Goal: Task Accomplishment & Management: Use online tool/utility

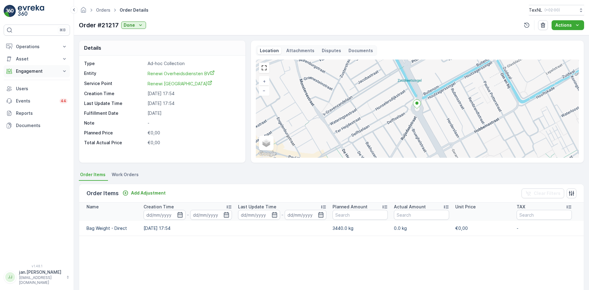
click at [33, 75] on button "Engagement" at bounding box center [37, 71] width 66 height 12
click at [28, 105] on p "Service Points" at bounding box center [31, 107] width 30 height 6
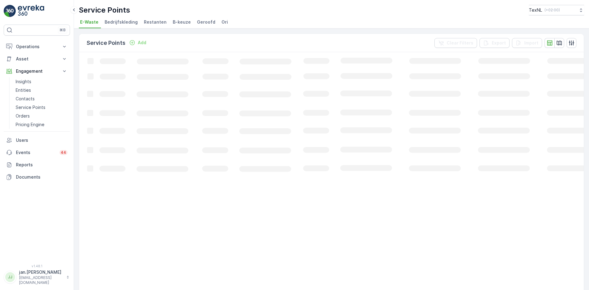
click at [221, 21] on span "Ori" at bounding box center [224, 22] width 6 height 6
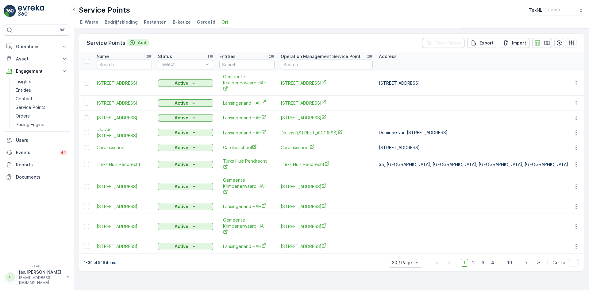
click at [141, 41] on p "Add" at bounding box center [142, 43] width 9 height 6
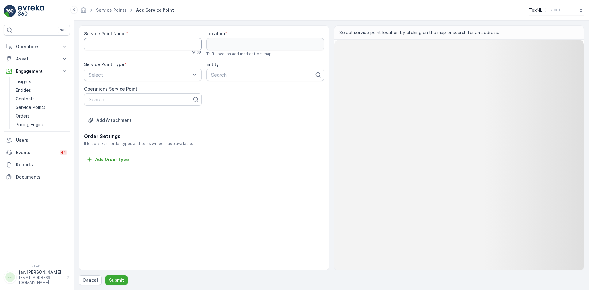
click at [128, 48] on Name "Service Point Name" at bounding box center [142, 44] width 117 height 12
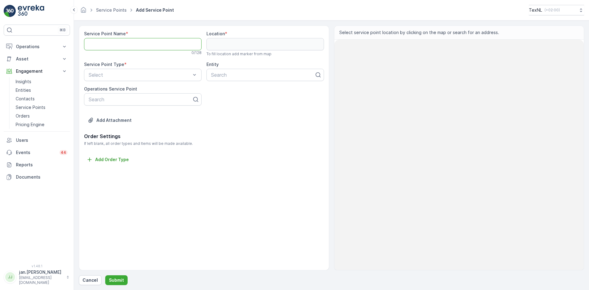
paste Name "[STREET_ADDRESS]"
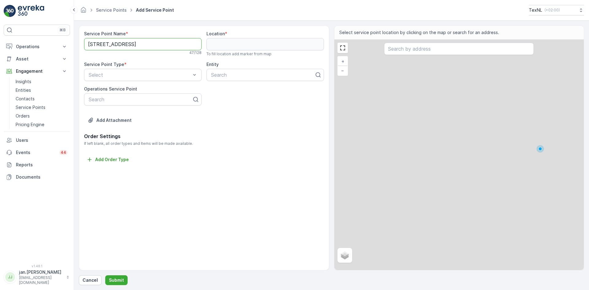
scroll to position [0, 10]
type Name "[STREET_ADDRESS]"
click at [419, 49] on input "text" at bounding box center [459, 49] width 150 height 12
paste input "[STREET_ADDRESS]"
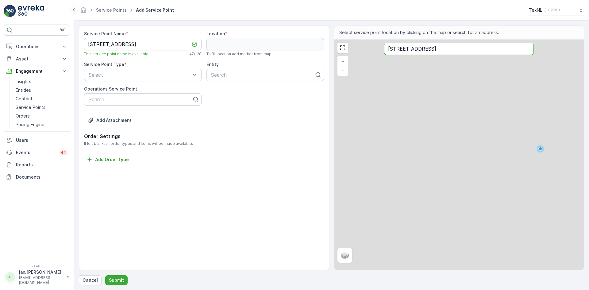
type input "[STREET_ADDRESS]"
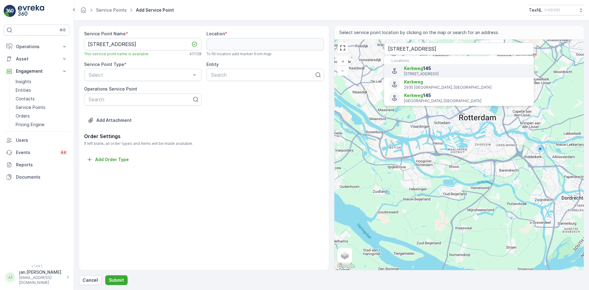
click at [428, 73] on p "[STREET_ADDRESS]" at bounding box center [466, 73] width 125 height 5
type input "51.9199792,4.6560934"
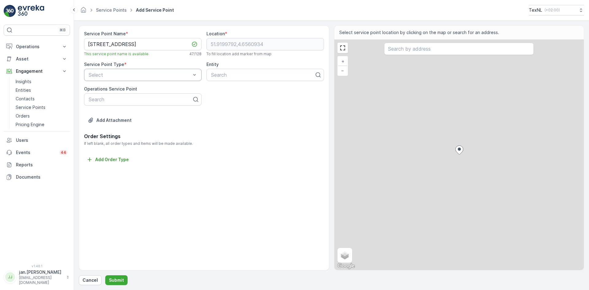
click at [169, 76] on div at bounding box center [139, 75] width 103 height 6
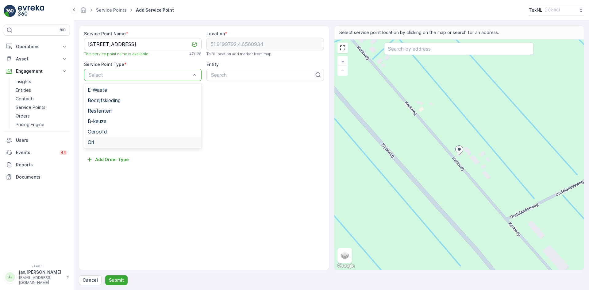
click at [91, 139] on span "Ori" at bounding box center [91, 142] width 6 height 6
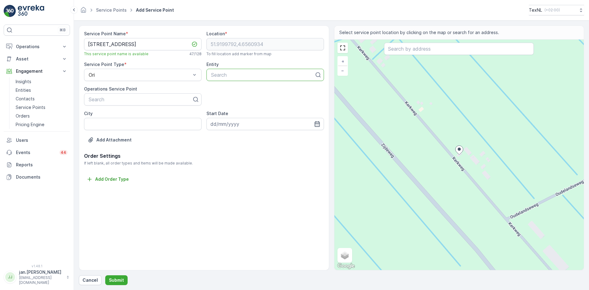
click at [221, 77] on div at bounding box center [262, 75] width 105 height 6
type input "hah"
click at [241, 99] on span "Gemeente Krimpenerwaard HAH" at bounding box center [247, 101] width 74 height 6
click at [119, 276] on button "Submit" at bounding box center [116, 280] width 22 height 10
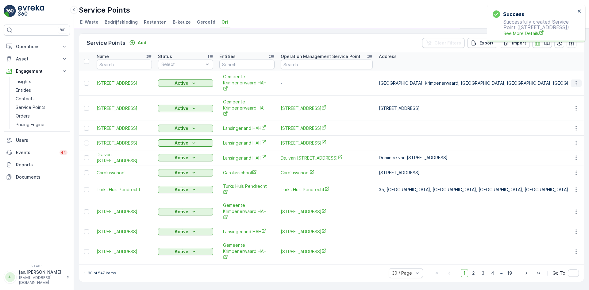
click at [576, 83] on icon "button" at bounding box center [576, 83] width 6 height 6
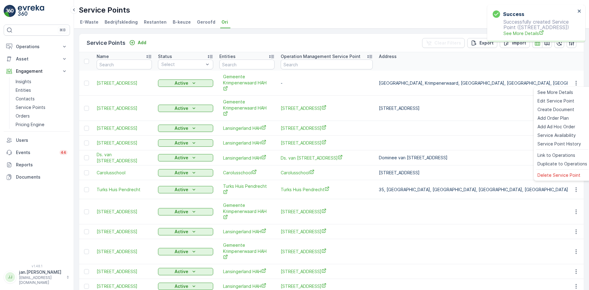
click at [563, 162] on td "Dominee van [STREET_ADDRESS]" at bounding box center [581, 157] width 410 height 15
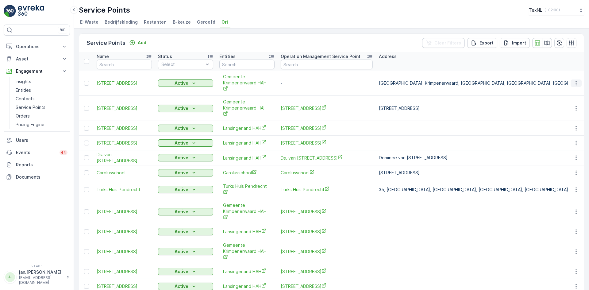
click at [573, 84] on icon "button" at bounding box center [576, 83] width 6 height 6
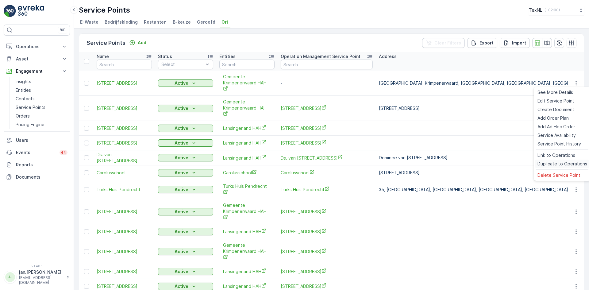
click at [554, 161] on span "Duplicate to Operations" at bounding box center [562, 164] width 50 height 6
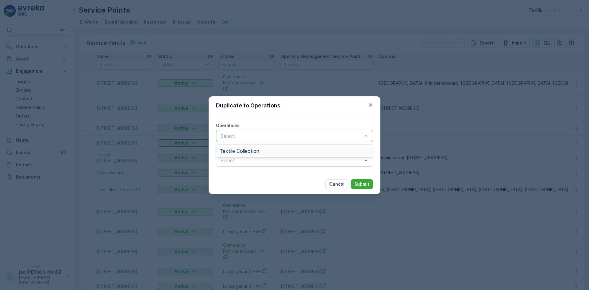
click at [271, 138] on div at bounding box center [291, 136] width 143 height 6
click at [253, 149] on span "Textile Collection" at bounding box center [240, 151] width 40 height 6
click at [358, 181] on p "Submit" at bounding box center [361, 184] width 15 height 6
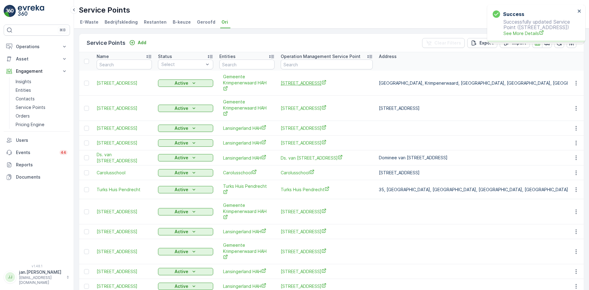
click at [309, 81] on span "[STREET_ADDRESS]" at bounding box center [327, 83] width 92 height 6
click at [33, 44] on p "Operations" at bounding box center [37, 47] width 42 height 6
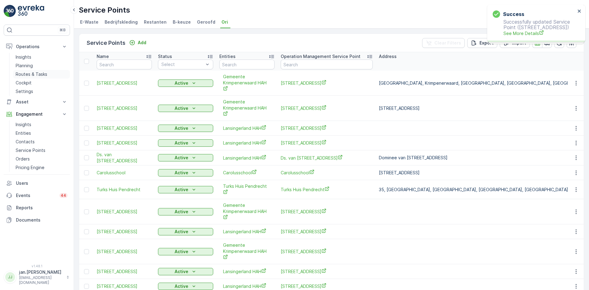
click at [29, 74] on p "Routes & Tasks" at bounding box center [32, 74] width 32 height 6
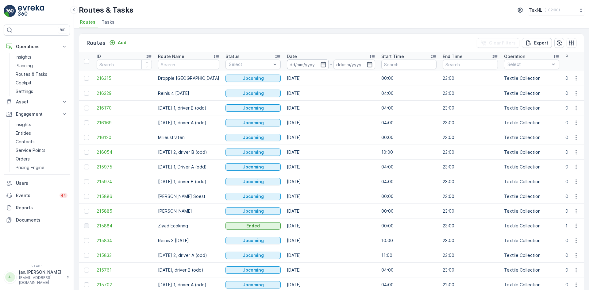
click at [306, 65] on input at bounding box center [308, 65] width 42 height 10
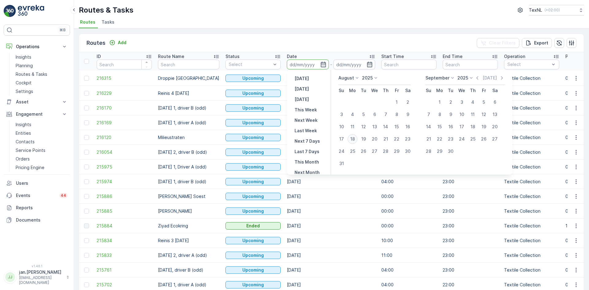
click at [353, 138] on div "18" at bounding box center [353, 139] width 10 height 10
type input "[DATE]"
click at [353, 138] on div "18" at bounding box center [353, 139] width 10 height 10
type input "[DATE]"
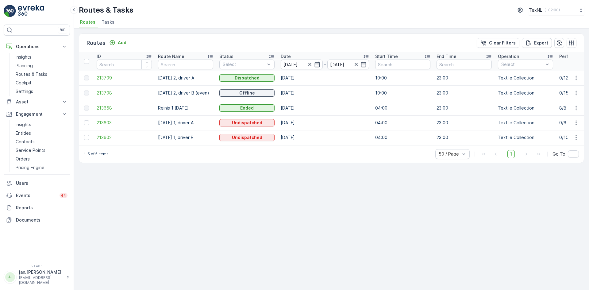
click at [107, 90] on span "213708" at bounding box center [124, 93] width 55 height 6
click at [121, 42] on p "Add" at bounding box center [122, 43] width 9 height 6
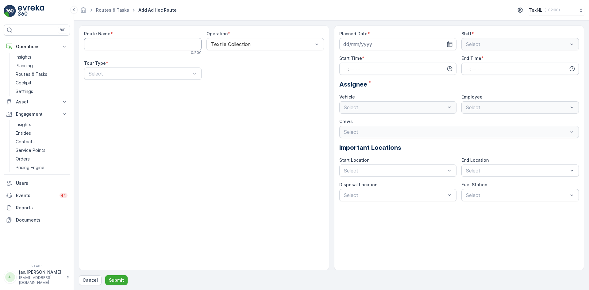
click at [112, 45] on Name "Route Name" at bounding box center [142, 44] width 117 height 12
click at [93, 277] on button "Cancel" at bounding box center [90, 280] width 23 height 10
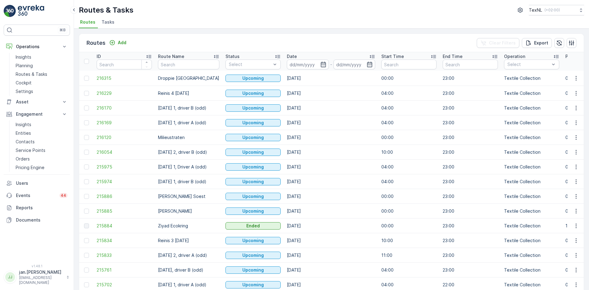
click at [112, 24] on li "Tasks" at bounding box center [108, 23] width 17 height 10
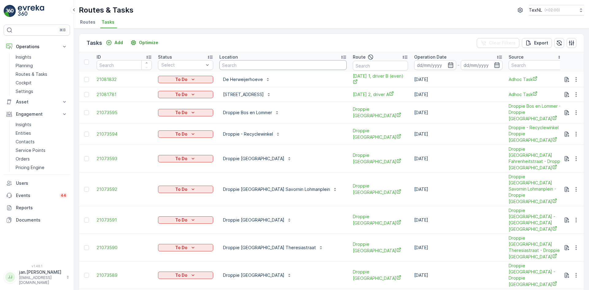
click at [250, 66] on input "text" at bounding box center [282, 65] width 127 height 10
type input "droppie"
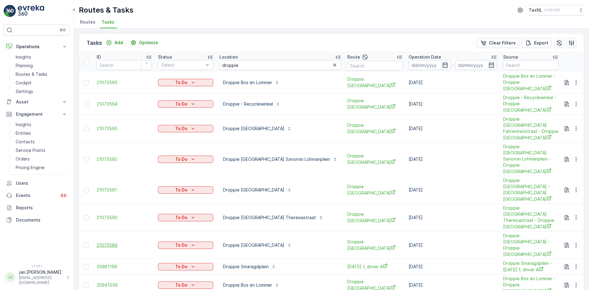
click at [109, 231] on td "21073589" at bounding box center [124, 245] width 61 height 28
click at [109, 242] on span "21073589" at bounding box center [124, 245] width 55 height 6
click at [25, 66] on p "Planning" at bounding box center [24, 66] width 17 height 6
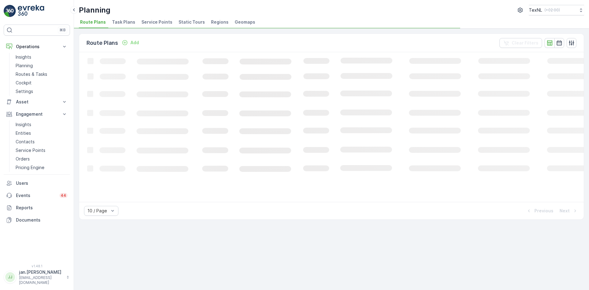
click at [167, 19] on span "Service Points" at bounding box center [156, 22] width 31 height 6
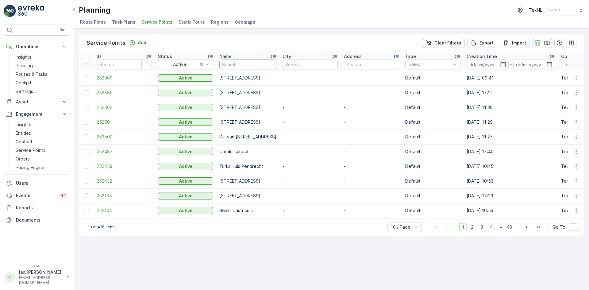
click at [266, 68] on input "text" at bounding box center [247, 65] width 57 height 10
type input "droppie"
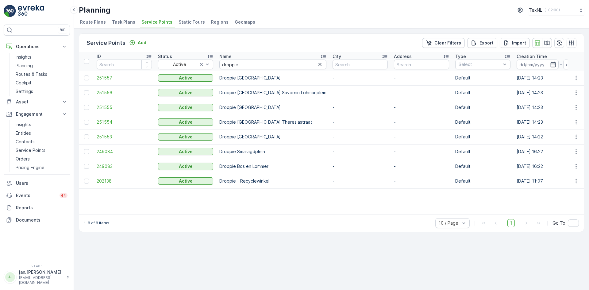
click at [114, 138] on span "251553" at bounding box center [124, 137] width 55 height 6
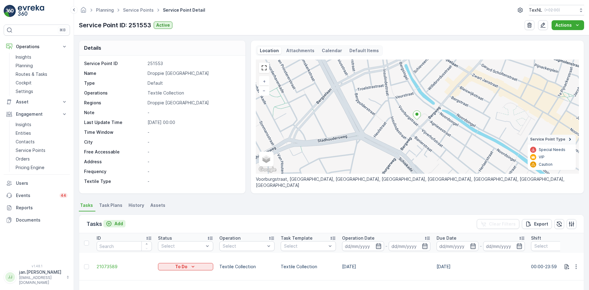
click at [119, 224] on p "Add" at bounding box center [118, 224] width 9 height 6
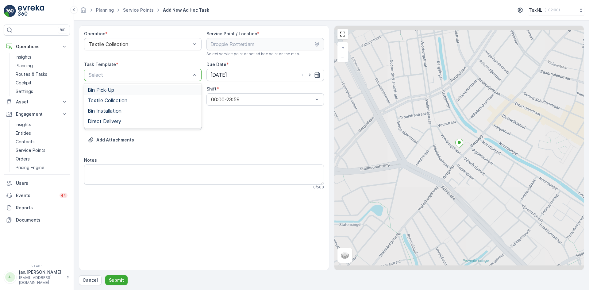
click at [143, 73] on div at bounding box center [139, 75] width 103 height 6
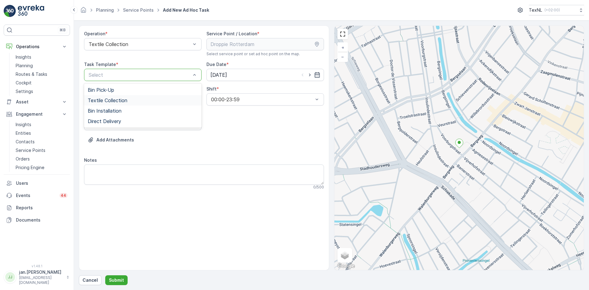
click at [126, 101] on span "Textile Collection" at bounding box center [108, 101] width 40 height 6
click at [144, 128] on div "Select" at bounding box center [142, 124] width 117 height 12
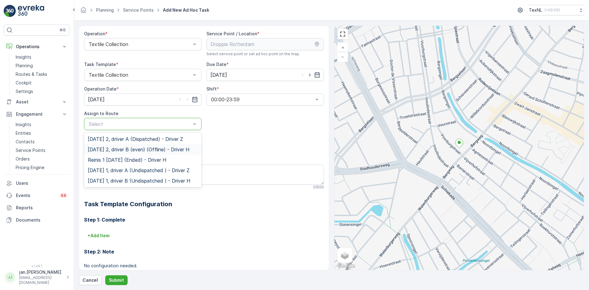
click at [128, 148] on span "[DATE] 2, driver B (even) (Offline) - Driver H" at bounding box center [139, 150] width 102 height 6
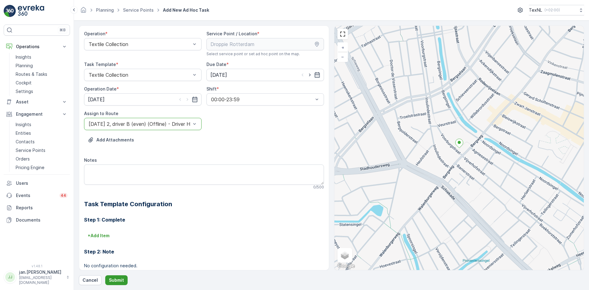
click at [117, 278] on p "Submit" at bounding box center [116, 280] width 15 height 6
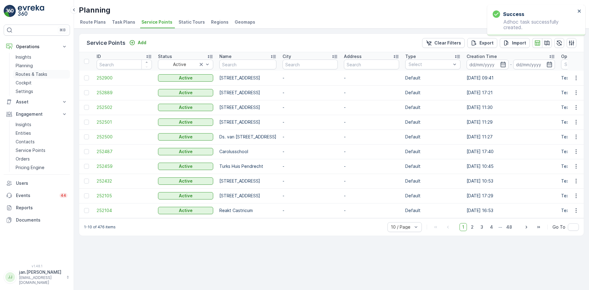
click at [22, 73] on p "Routes & Tasks" at bounding box center [32, 74] width 32 height 6
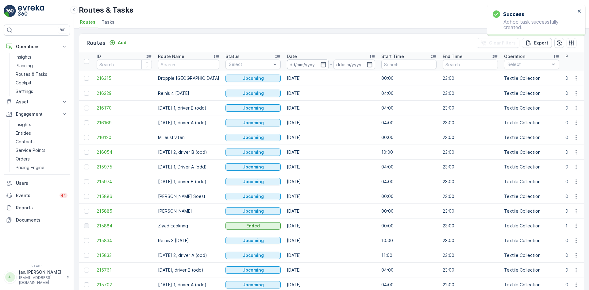
click at [307, 64] on input at bounding box center [308, 65] width 42 height 10
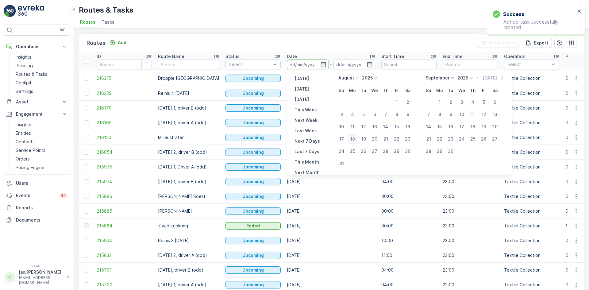
click at [354, 140] on div "18" at bounding box center [353, 139] width 10 height 10
type input "[DATE]"
click at [354, 140] on div "18" at bounding box center [353, 139] width 10 height 10
type input "[DATE]"
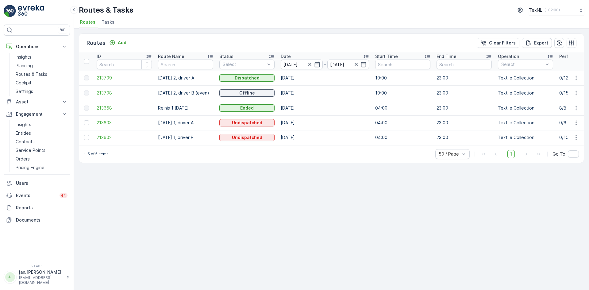
click at [108, 95] on span "213708" at bounding box center [124, 93] width 55 height 6
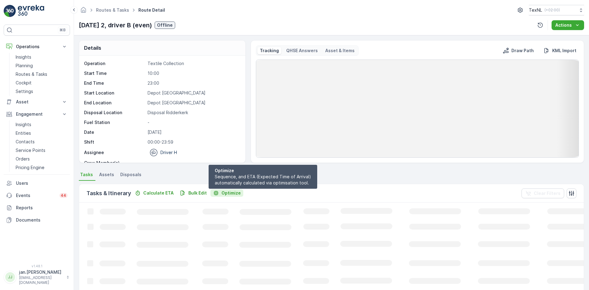
click at [234, 190] on p "Optimize" at bounding box center [230, 193] width 19 height 6
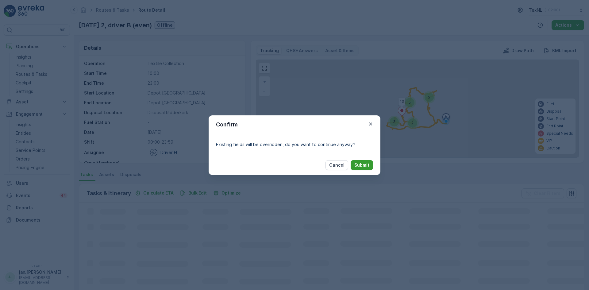
click at [361, 164] on p "Submit" at bounding box center [361, 165] width 15 height 6
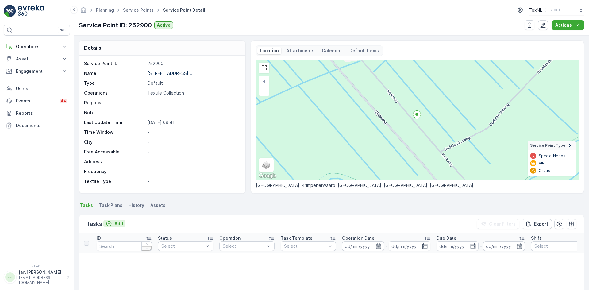
click at [117, 221] on p "Add" at bounding box center [118, 224] width 9 height 6
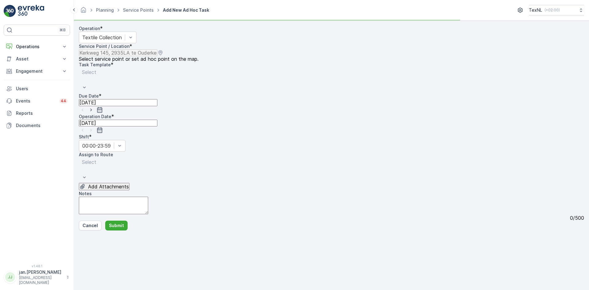
click at [144, 75] on div "Select" at bounding box center [124, 80] width 90 height 25
click at [115, 76] on div at bounding box center [98, 72] width 33 height 7
click at [117, 95] on span "Textile Collection" at bounding box center [99, 92] width 40 height 6
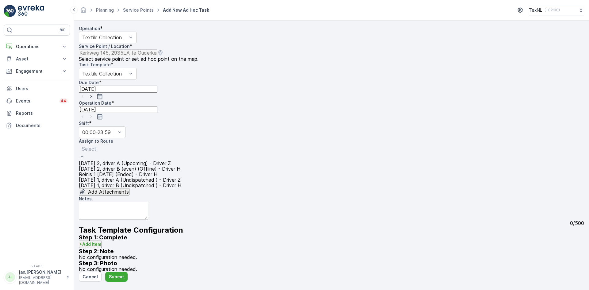
click at [124, 160] on span "Monday 2, driver A (Upcoming) - Driver Z" at bounding box center [125, 163] width 92 height 6
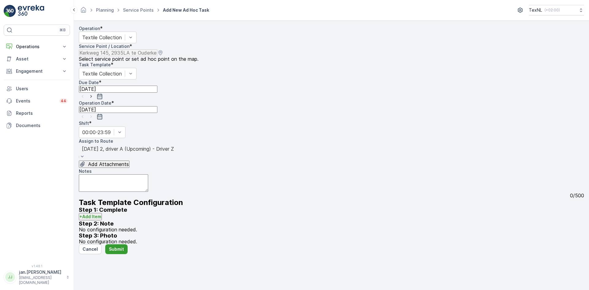
click at [114, 252] on p "Submit" at bounding box center [116, 249] width 15 height 6
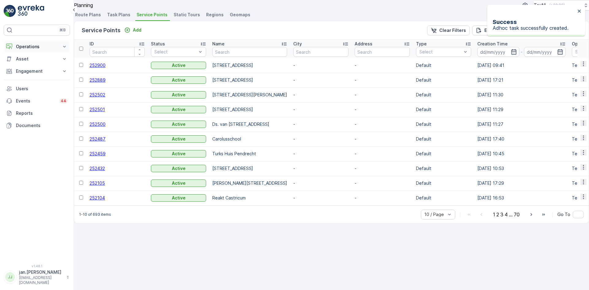
click at [39, 47] on p "Operations" at bounding box center [37, 47] width 42 height 6
click at [31, 73] on p "Routes & Tasks" at bounding box center [32, 74] width 32 height 6
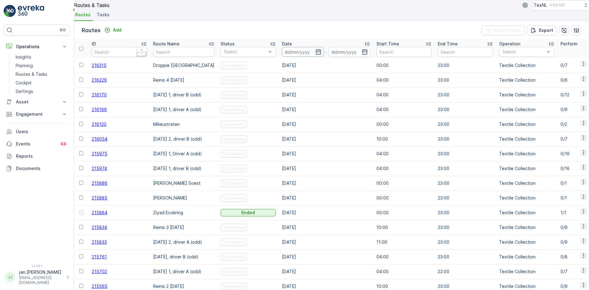
click at [308, 57] on input at bounding box center [303, 52] width 42 height 10
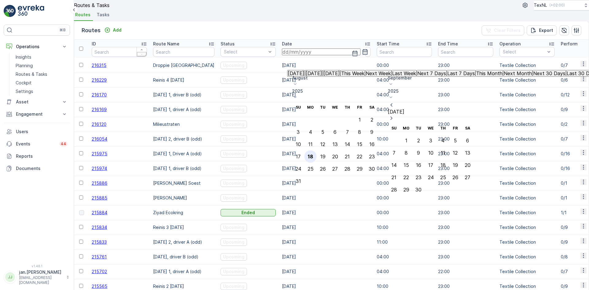
click at [313, 154] on div "18" at bounding box center [311, 157] width 6 height 6
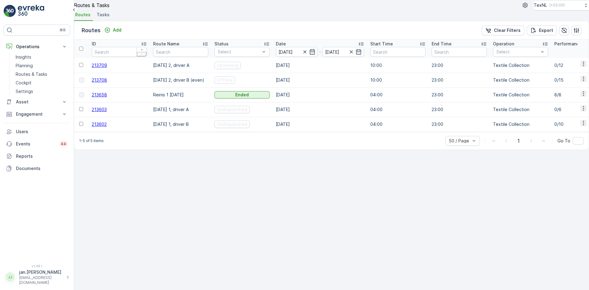
click at [103, 68] on span "213709" at bounding box center [99, 65] width 15 height 5
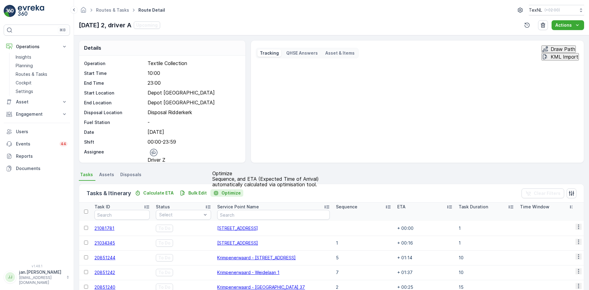
click at [228, 191] on p "Optimize" at bounding box center [230, 193] width 19 height 6
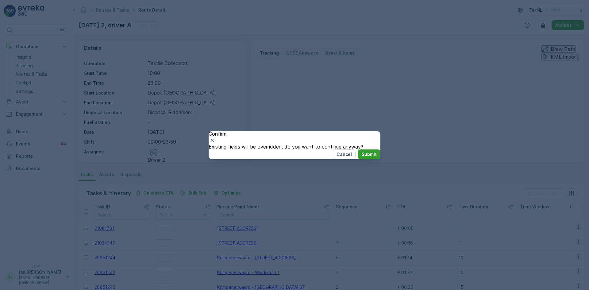
click at [363, 157] on p "Submit" at bounding box center [369, 154] width 15 height 6
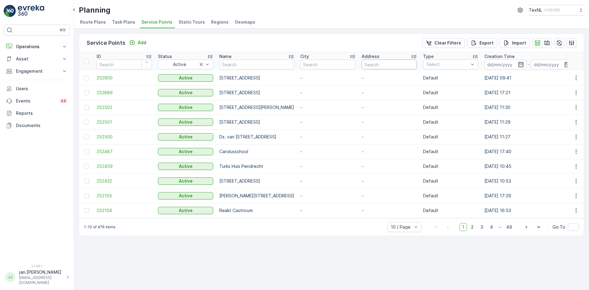
click at [417, 66] on input "text" at bounding box center [389, 65] width 55 height 10
type input "es"
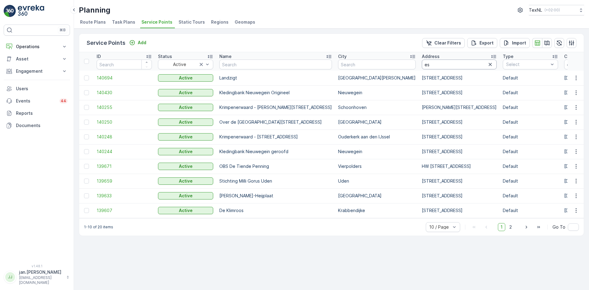
click at [422, 67] on input "es" at bounding box center [459, 65] width 75 height 10
type input "esdoorn"
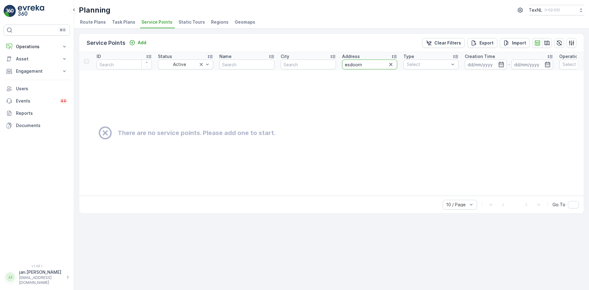
drag, startPoint x: 368, startPoint y: 66, endPoint x: 324, endPoint y: 72, distance: 44.3
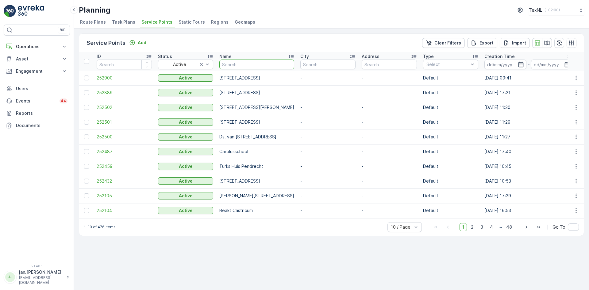
click at [232, 66] on input "text" at bounding box center [256, 65] width 75 height 10
type input "herweij"
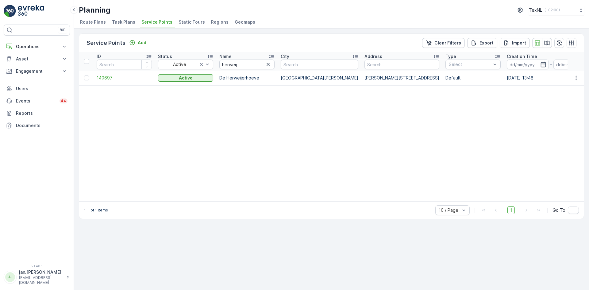
click at [105, 78] on span "140697" at bounding box center [124, 78] width 55 height 6
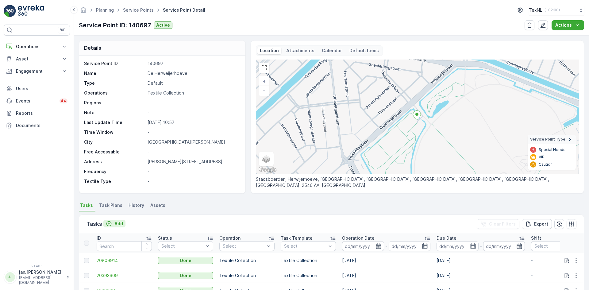
click at [125, 222] on button "Add" at bounding box center [114, 223] width 22 height 7
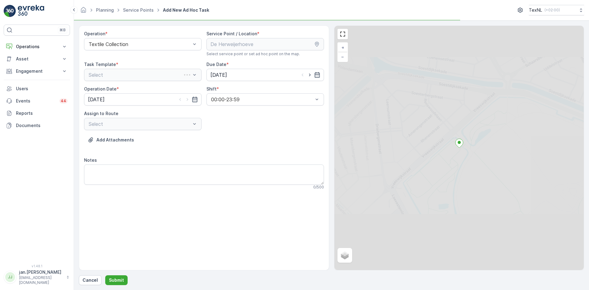
click at [148, 81] on div "Operation * Textile Collection Service Point / Location * Select service point …" at bounding box center [204, 113] width 240 height 164
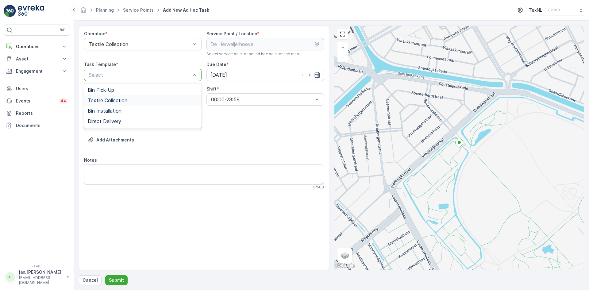
click at [114, 101] on span "Textile Collection" at bounding box center [108, 101] width 40 height 6
click at [149, 124] on div at bounding box center [139, 124] width 103 height 6
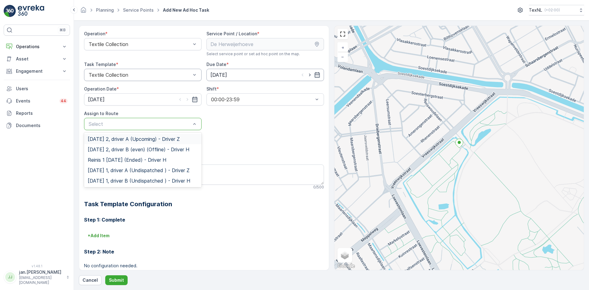
click at [217, 73] on input "[DATE]" at bounding box center [264, 75] width 117 height 12
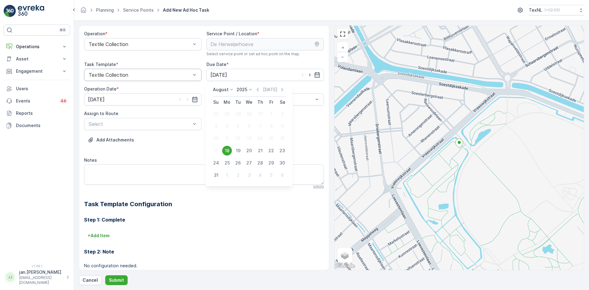
click at [260, 150] on div "21" at bounding box center [260, 151] width 10 height 10
type input "[DATE]"
click at [126, 98] on input "[DATE]" at bounding box center [142, 99] width 117 height 12
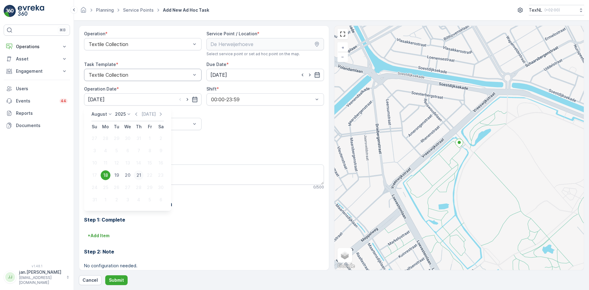
click at [140, 175] on div "21" at bounding box center [139, 175] width 10 height 10
type input "[DATE]"
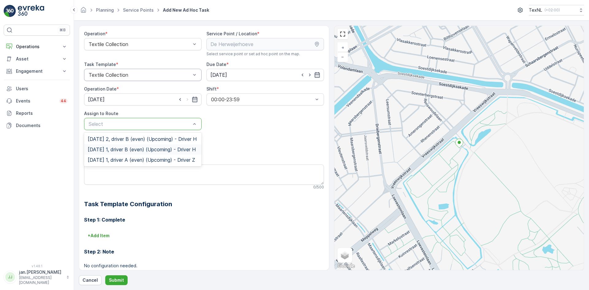
click at [116, 152] on span "Thursday 1, driver B (even) (Upcoming) - Driver H" at bounding box center [142, 150] width 108 height 6
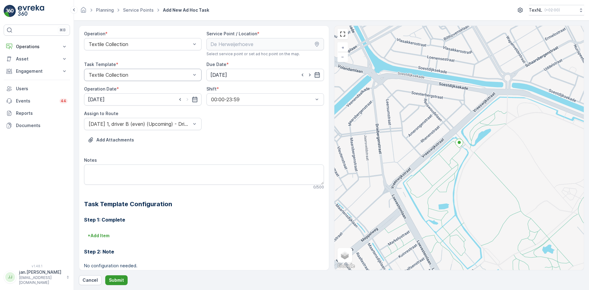
click at [119, 279] on p "Submit" at bounding box center [116, 280] width 15 height 6
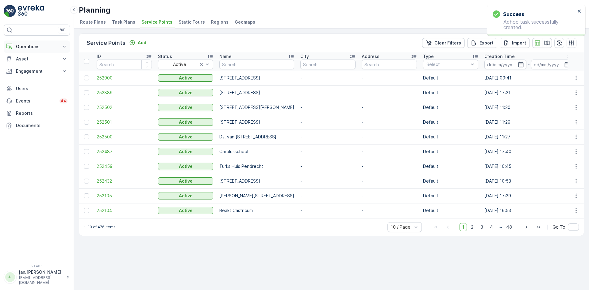
click at [22, 47] on p "Operations" at bounding box center [37, 47] width 42 height 6
click at [29, 71] on p "Routes & Tasks" at bounding box center [32, 74] width 32 height 6
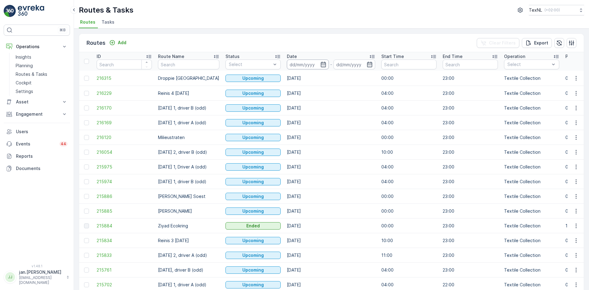
click at [305, 64] on input at bounding box center [308, 65] width 42 height 10
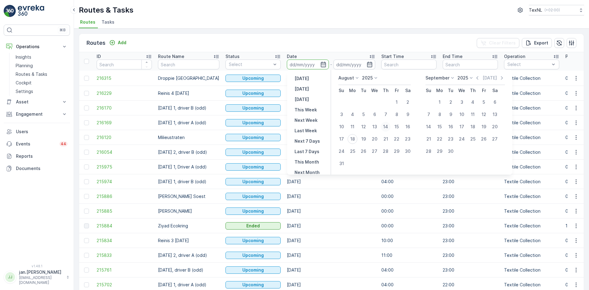
click at [385, 126] on div "14" at bounding box center [386, 127] width 10 height 10
type input "14.08.2025"
click at [385, 126] on div "14" at bounding box center [386, 127] width 10 height 10
type input "14.08.2025"
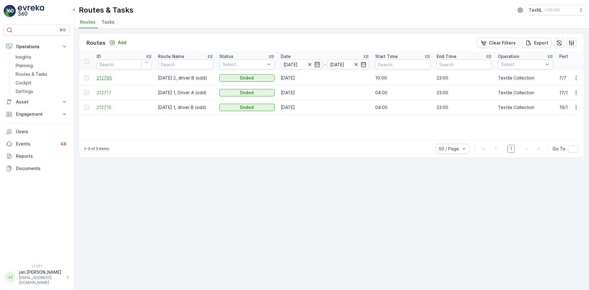
click at [105, 78] on span "212795" at bounding box center [124, 78] width 55 height 6
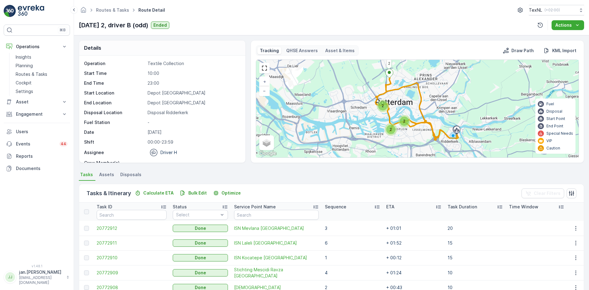
scroll to position [60, 0]
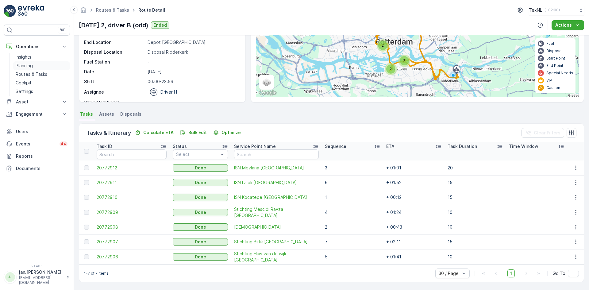
click at [27, 65] on p "Planning" at bounding box center [24, 66] width 17 height 6
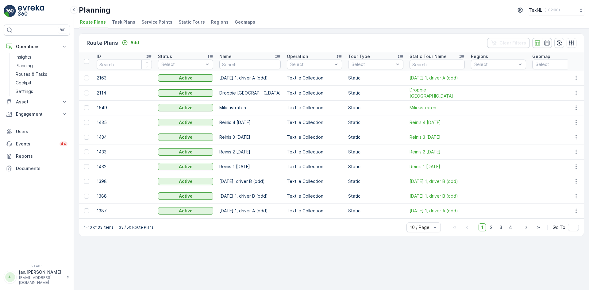
click at [158, 21] on span "Service Points" at bounding box center [156, 22] width 31 height 6
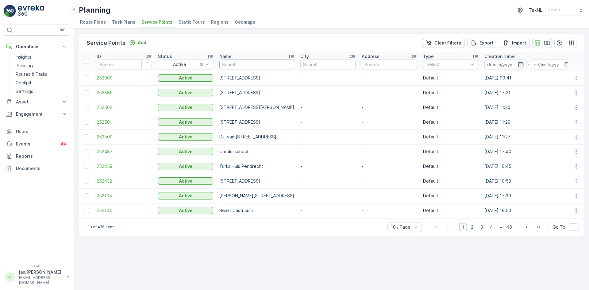
click at [242, 65] on input "text" at bounding box center [256, 65] width 75 height 10
type input "dropp"
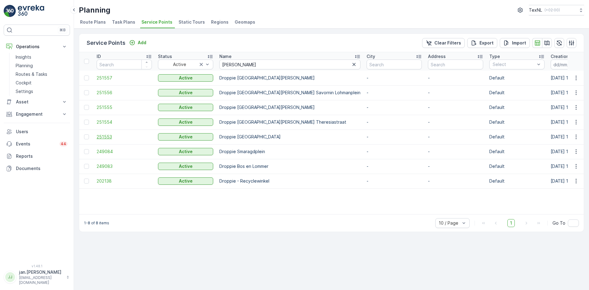
click at [106, 136] on span "251553" at bounding box center [124, 137] width 55 height 6
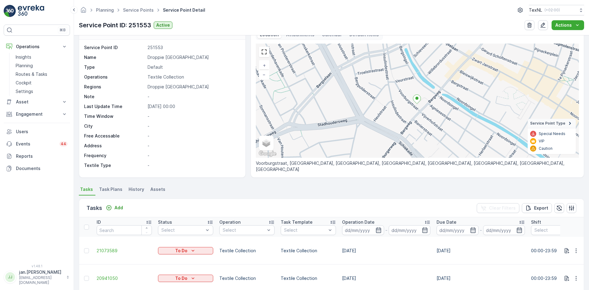
scroll to position [61, 0]
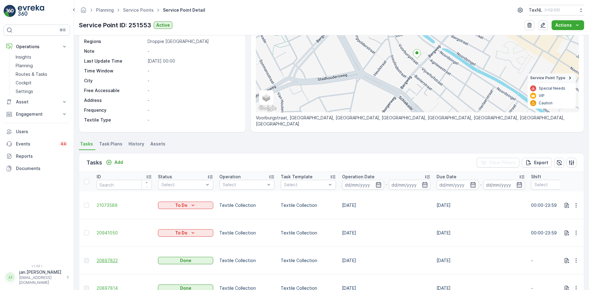
click at [113, 257] on span "20897822" at bounding box center [124, 260] width 55 height 6
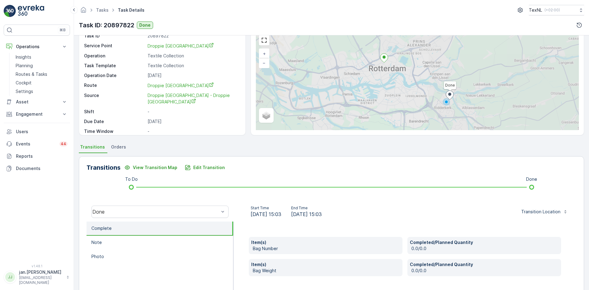
scroll to position [31, 0]
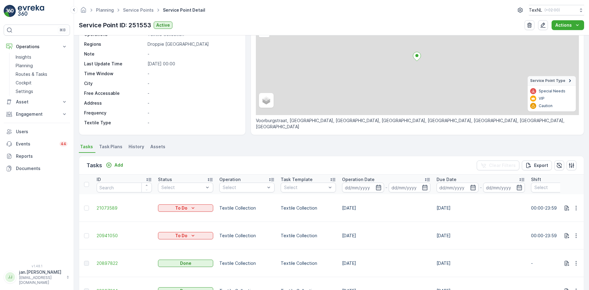
scroll to position [61, 0]
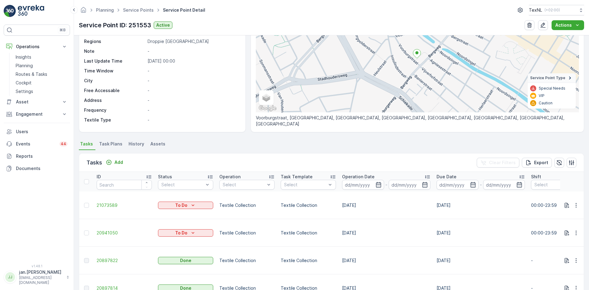
click at [113, 285] on span "20897814" at bounding box center [124, 288] width 55 height 6
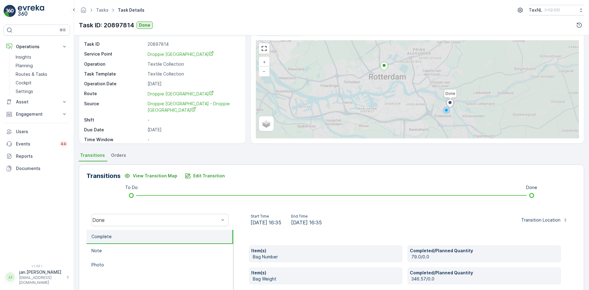
scroll to position [61, 0]
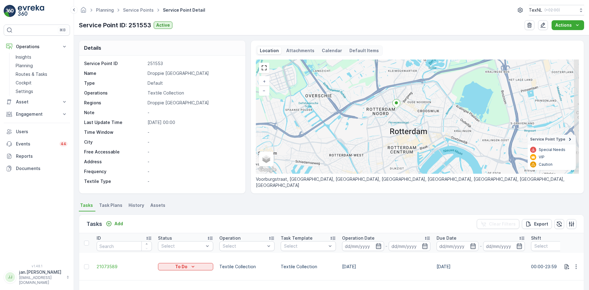
drag, startPoint x: 405, startPoint y: 133, endPoint x: 395, endPoint y: 127, distance: 12.1
click at [395, 127] on div "+ − Satellite Roadmap Terrain Hybrid Leaflet Keyboard shortcuts Map Data Map da…" at bounding box center [417, 117] width 323 height 114
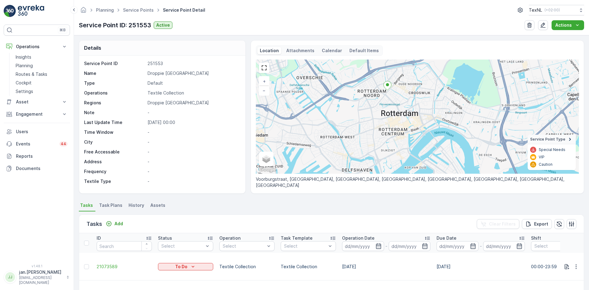
drag, startPoint x: 414, startPoint y: 151, endPoint x: 406, endPoint y: 133, distance: 19.5
click at [406, 133] on div "+ − Satellite Roadmap Terrain Hybrid Leaflet Keyboard shortcuts Map Data Map da…" at bounding box center [417, 117] width 323 height 114
